Goal: Obtain resource: Obtain resource

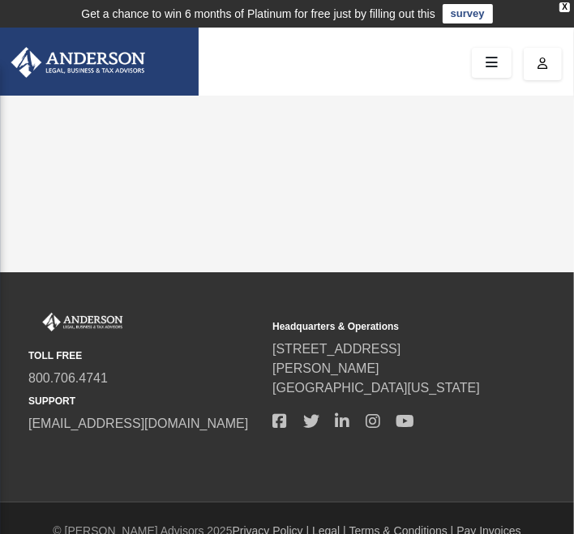
click at [483, 49] on link at bounding box center [491, 63] width 40 height 30
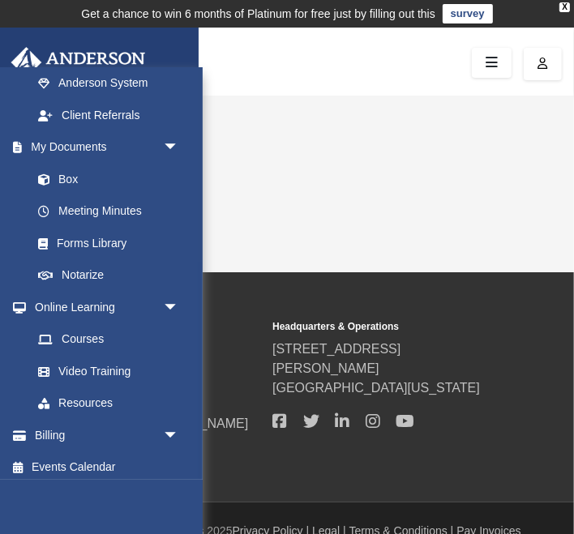
scroll to position [492, 0]
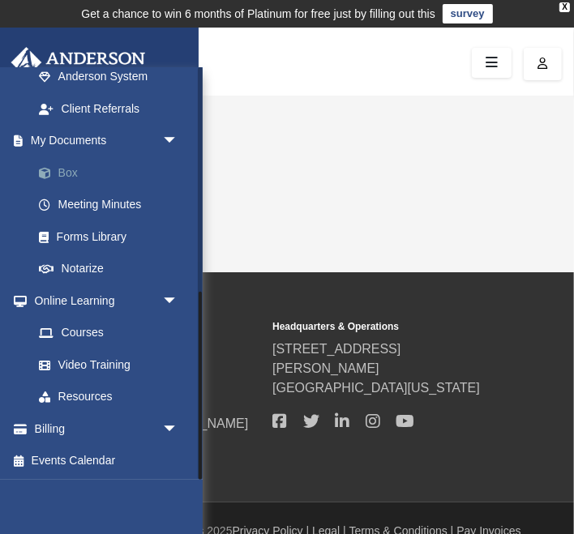
click at [68, 167] on link "Box" at bounding box center [113, 172] width 180 height 32
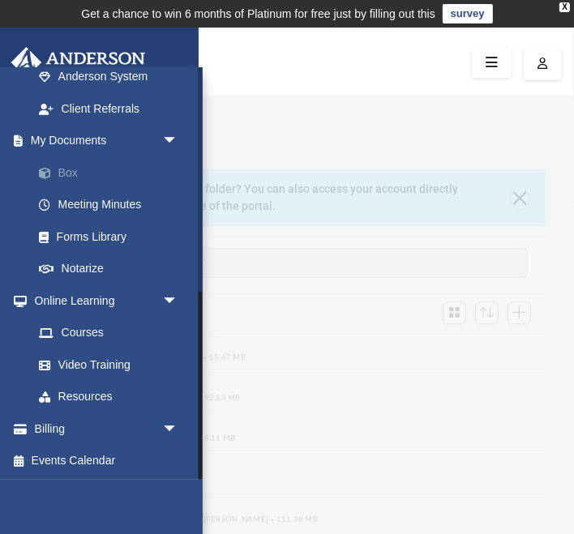
scroll to position [368, 516]
click at [419, 122] on div "App [EMAIL_ADDRESS][DOMAIN_NAME] Sign Out [EMAIL_ADDRESS][DOMAIN_NAME] Home Onl…" at bounding box center [287, 408] width 574 height 580
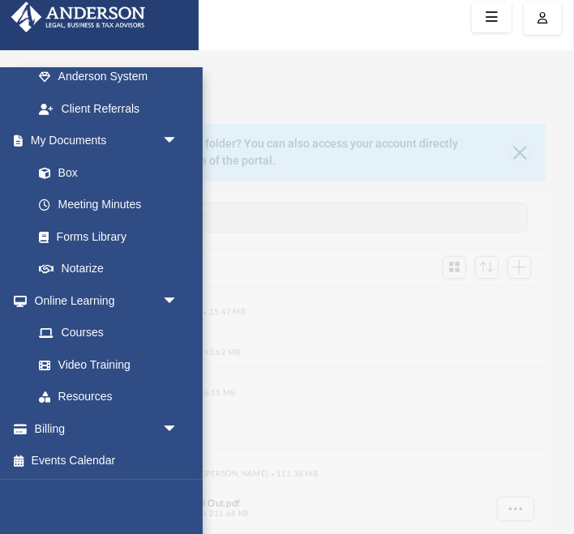
scroll to position [0, 0]
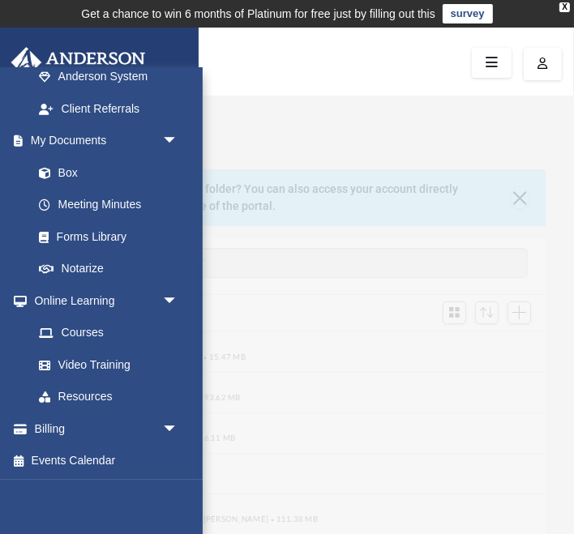
click at [454, 98] on div "App [EMAIL_ADDRESS][DOMAIN_NAME] Sign Out [EMAIL_ADDRESS][DOMAIN_NAME] Home Onl…" at bounding box center [287, 408] width 574 height 625
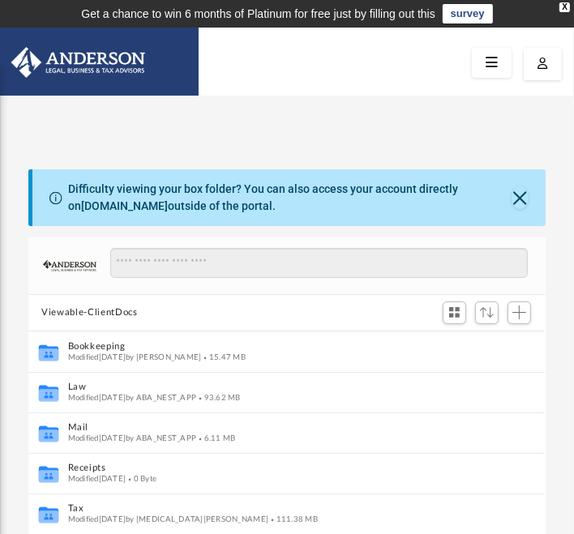
scroll to position [53, 0]
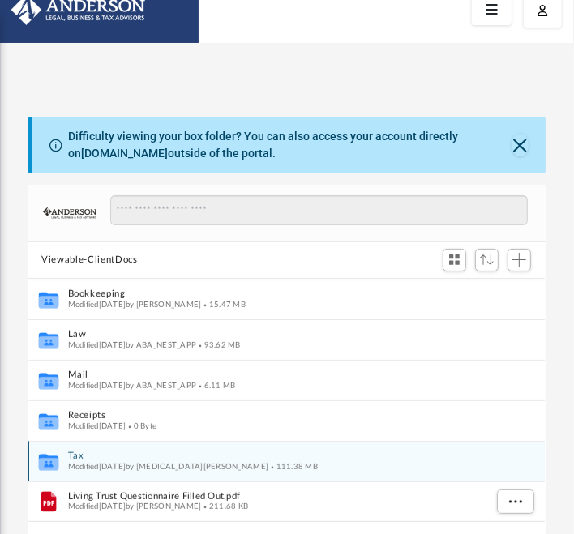
click at [97, 466] on span "Modified [DATE] by [MEDICAL_DATA][PERSON_NAME]" at bounding box center [168, 466] width 201 height 8
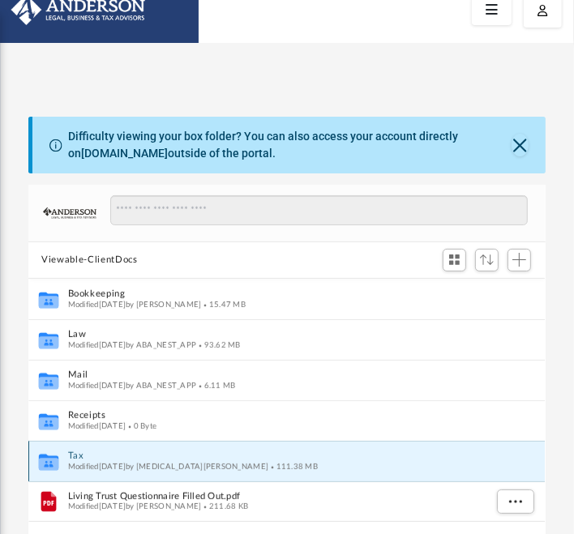
scroll to position [58, 0]
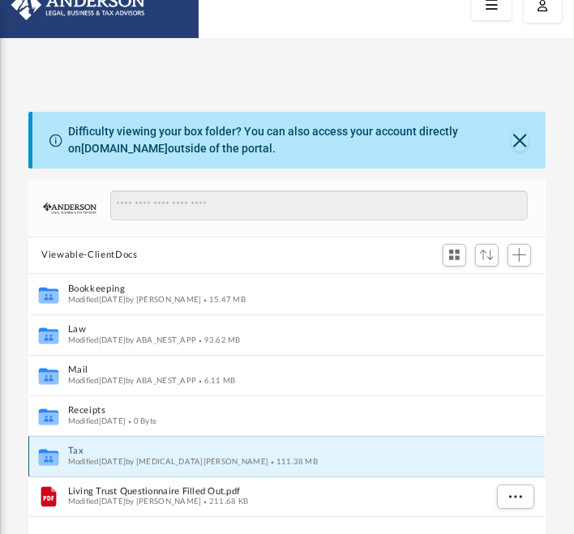
click at [79, 458] on span "Modified [DATE] by [MEDICAL_DATA][PERSON_NAME]" at bounding box center [168, 461] width 201 height 8
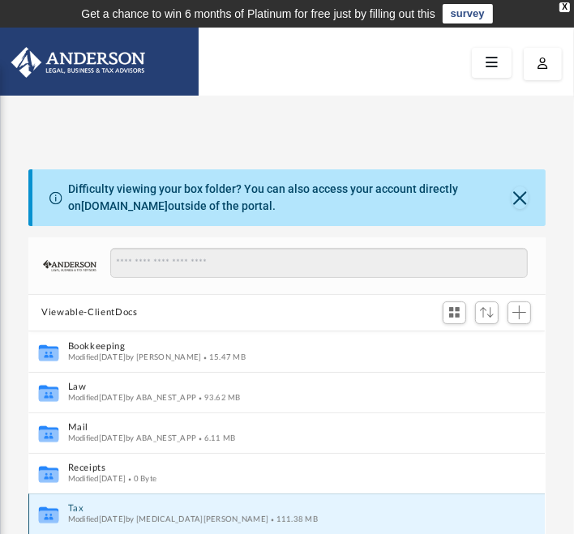
scroll to position [82, 0]
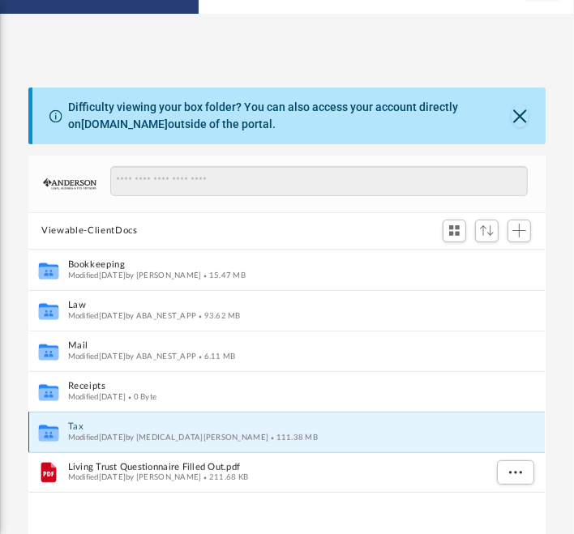
click at [46, 439] on icon "grid" at bounding box center [48, 435] width 19 height 12
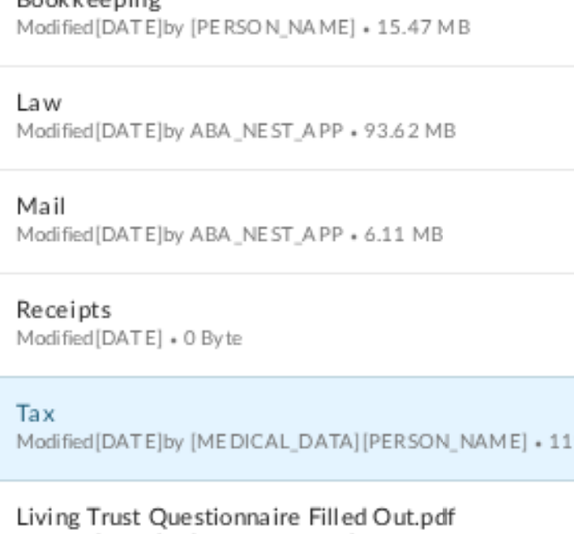
scroll to position [83, 0]
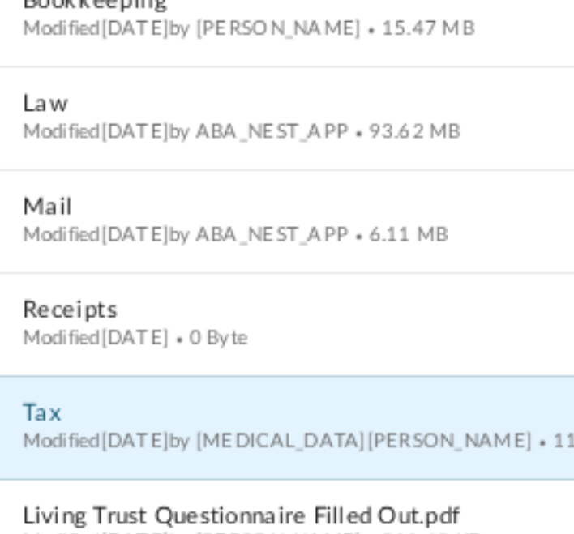
click at [79, 426] on button "Tax" at bounding box center [276, 425] width 416 height 11
click at [75, 427] on button "Tax" at bounding box center [276, 425] width 416 height 11
click at [75, 429] on button "Tax" at bounding box center [276, 425] width 416 height 11
click at [77, 428] on button "Tax" at bounding box center [276, 425] width 416 height 11
click at [81, 427] on button "Tax" at bounding box center [276, 425] width 416 height 11
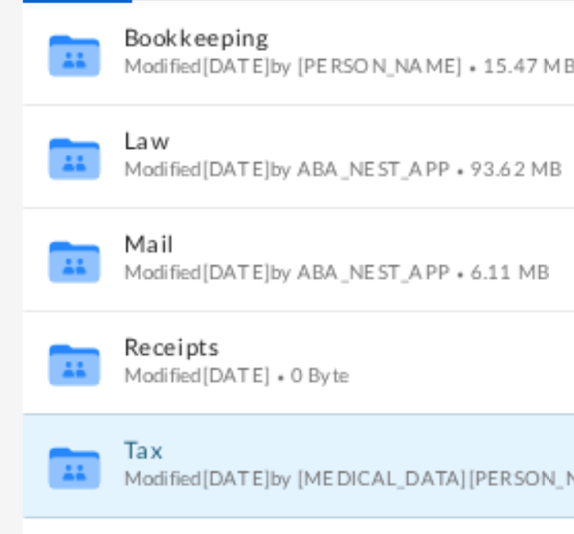
click at [53, 417] on div "Collaborated Folder Bookkeeping Modified [DATE] by [PERSON_NAME] 15.47 MB Colla…" at bounding box center [286, 433] width 516 height 368
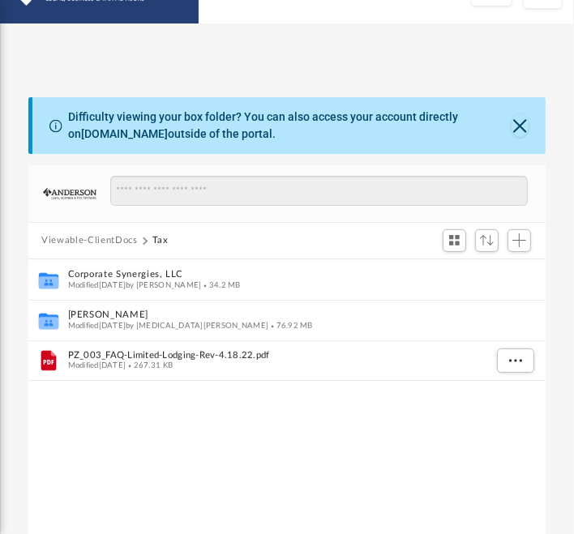
scroll to position [66, 0]
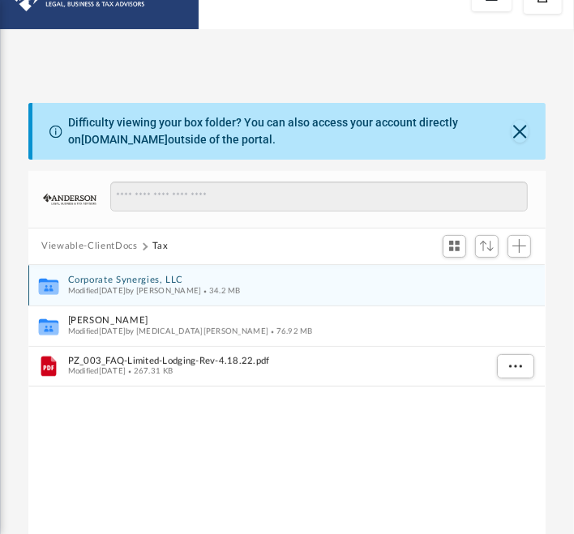
click at [137, 281] on button "Corporate Synergies, LLC" at bounding box center [276, 280] width 416 height 11
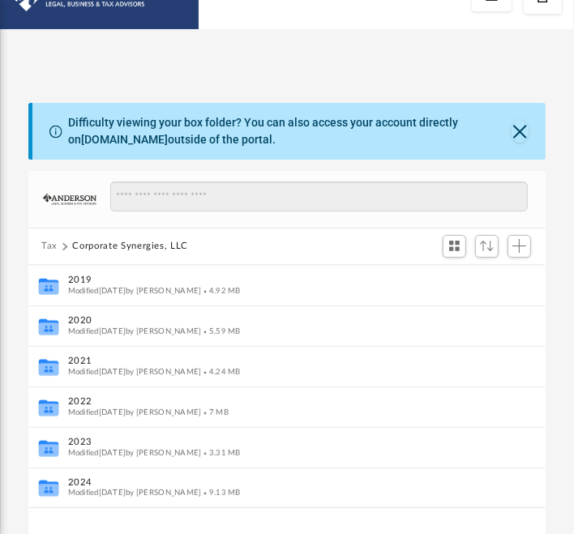
click at [123, 533] on div "Collaborated Folder 2019 Modified [DATE] by [PERSON_NAME] 4.92 MB Collaborated …" at bounding box center [286, 449] width 516 height 368
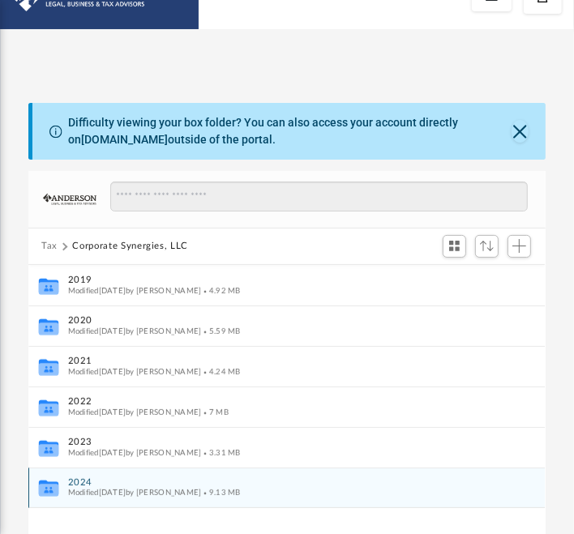
click at [97, 490] on span "Modified [DATE] by [PERSON_NAME]" at bounding box center [135, 492] width 134 height 8
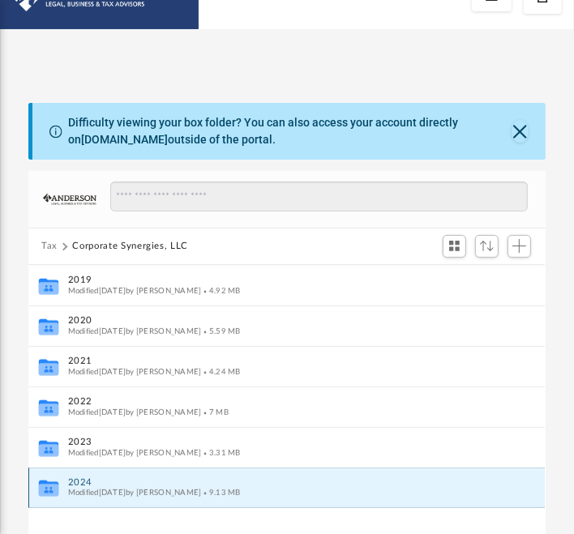
click at [356, 482] on button "2024" at bounding box center [276, 482] width 416 height 11
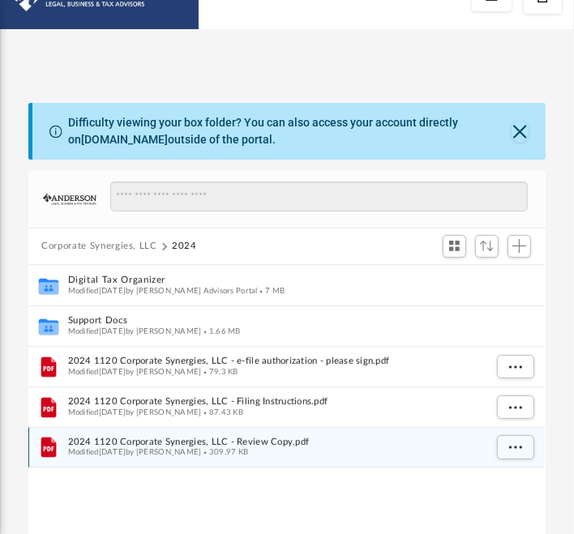
click at [368, 456] on div "Modified [DATE] by [PERSON_NAME] 309.97 KB" at bounding box center [276, 452] width 416 height 11
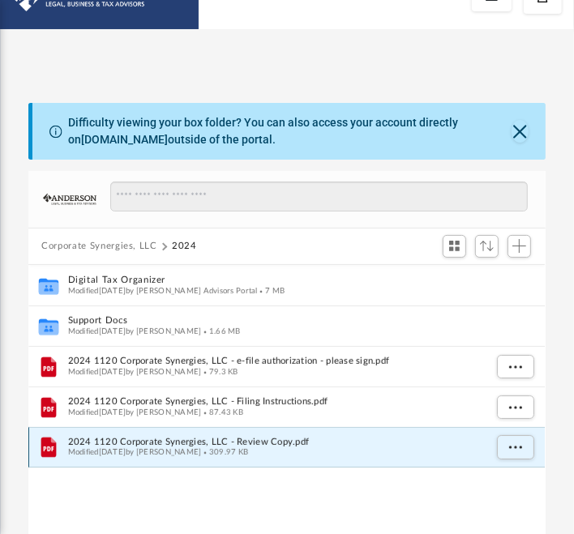
click at [377, 444] on span "2024 1120 Corporate Synergies, LLC - Review Copy.pdf" at bounding box center [276, 442] width 416 height 11
click at [58, 450] on icon "File" at bounding box center [48, 447] width 24 height 26
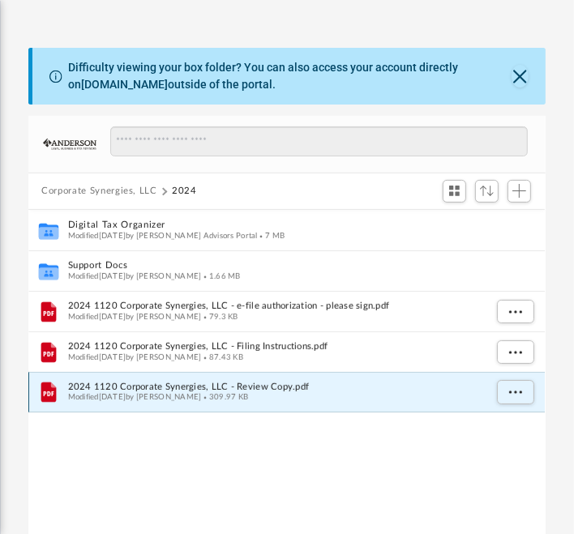
scroll to position [122, 0]
click at [53, 393] on icon "grid" at bounding box center [49, 392] width 11 height 5
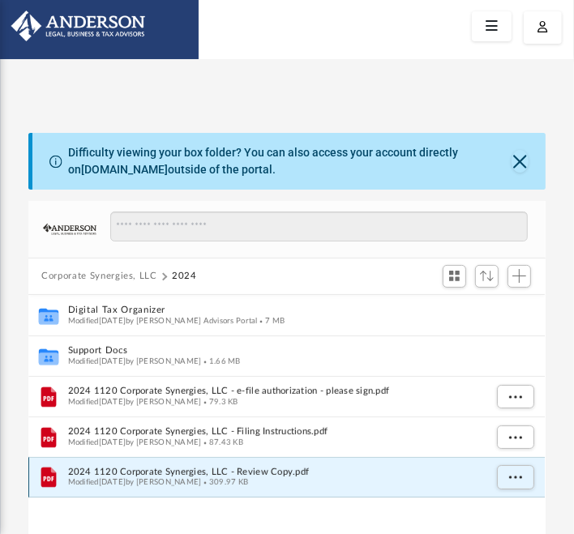
scroll to position [36, 0]
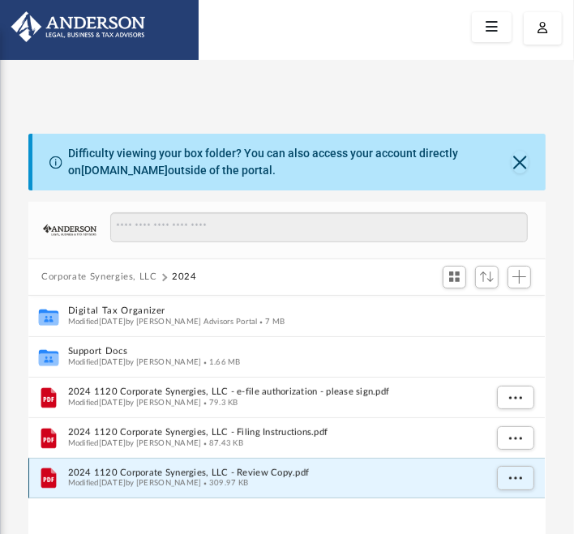
click at [247, 484] on span "309.97 KB" at bounding box center [225, 483] width 47 height 8
click at [161, 484] on span "Modified Wed Sep 3 2025 by Jasmine Splunge" at bounding box center [135, 483] width 134 height 8
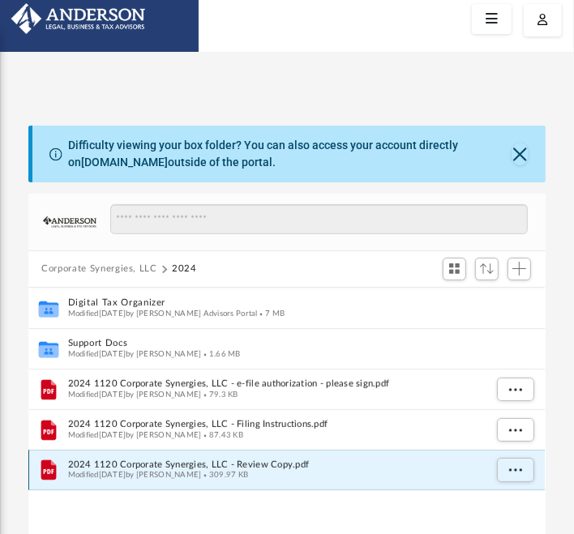
scroll to position [43, 0]
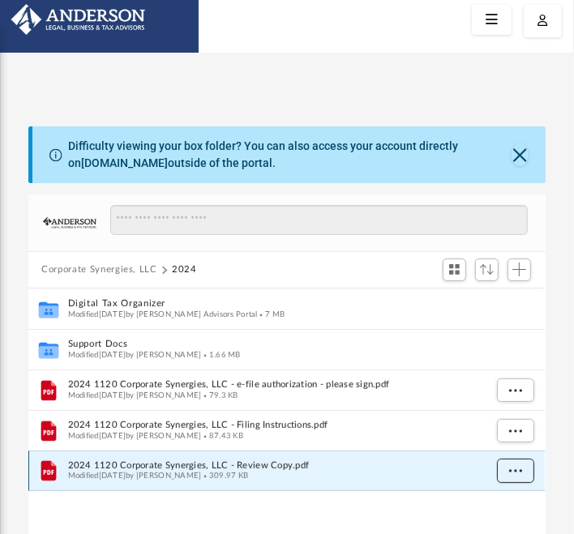
click at [518, 469] on span "More options" at bounding box center [515, 470] width 13 height 9
click at [386, 467] on span "2024 1120 Corporate Synergies, LLC - Review Copy.pdf" at bounding box center [276, 465] width 416 height 11
click at [255, 466] on span "2024 1120 Corporate Synergies, LLC - Review Copy.pdf" at bounding box center [276, 465] width 416 height 11
click at [516, 467] on span "More options" at bounding box center [515, 470] width 13 height 9
click at [509, 501] on li "Preview" at bounding box center [500, 502] width 47 height 17
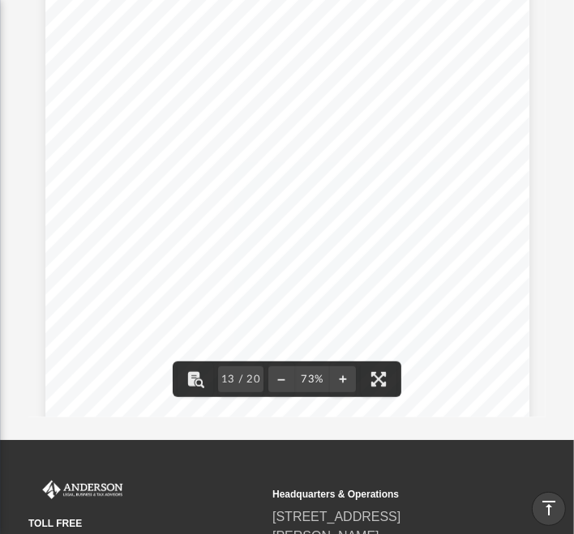
scroll to position [7828, 0]
